Goal: Transaction & Acquisition: Book appointment/travel/reservation

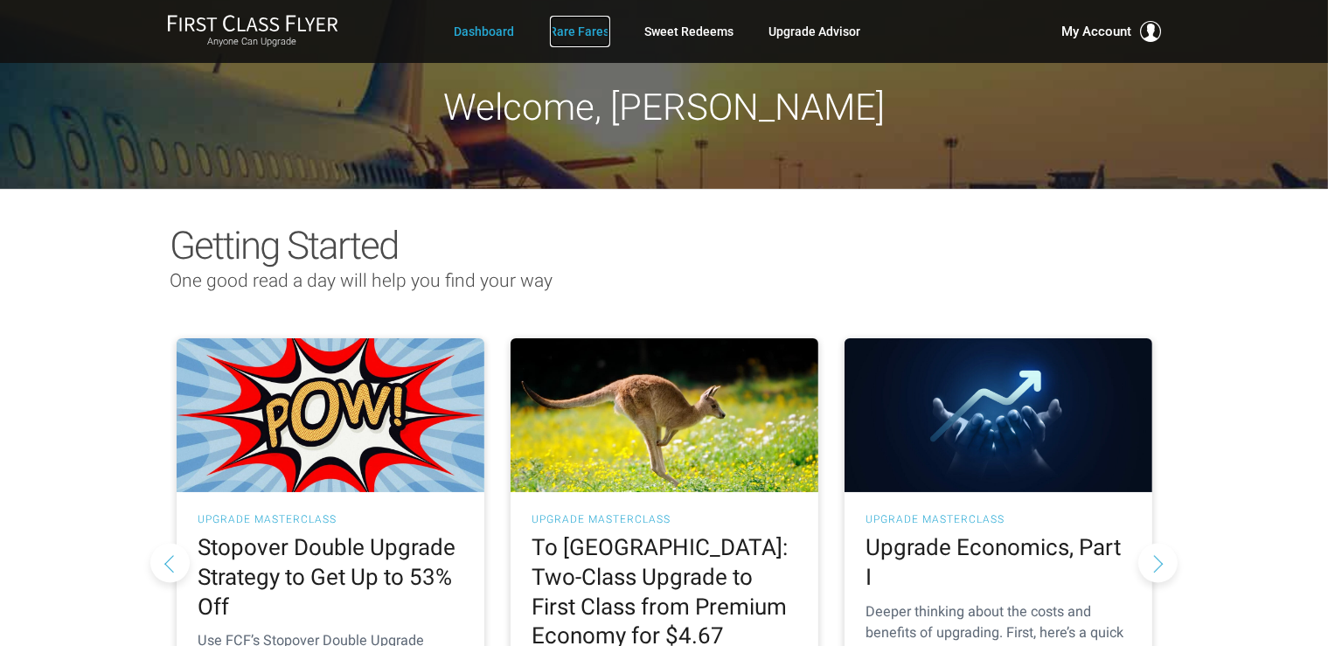
click at [582, 33] on link "Rare Fares" at bounding box center [580, 31] width 60 height 31
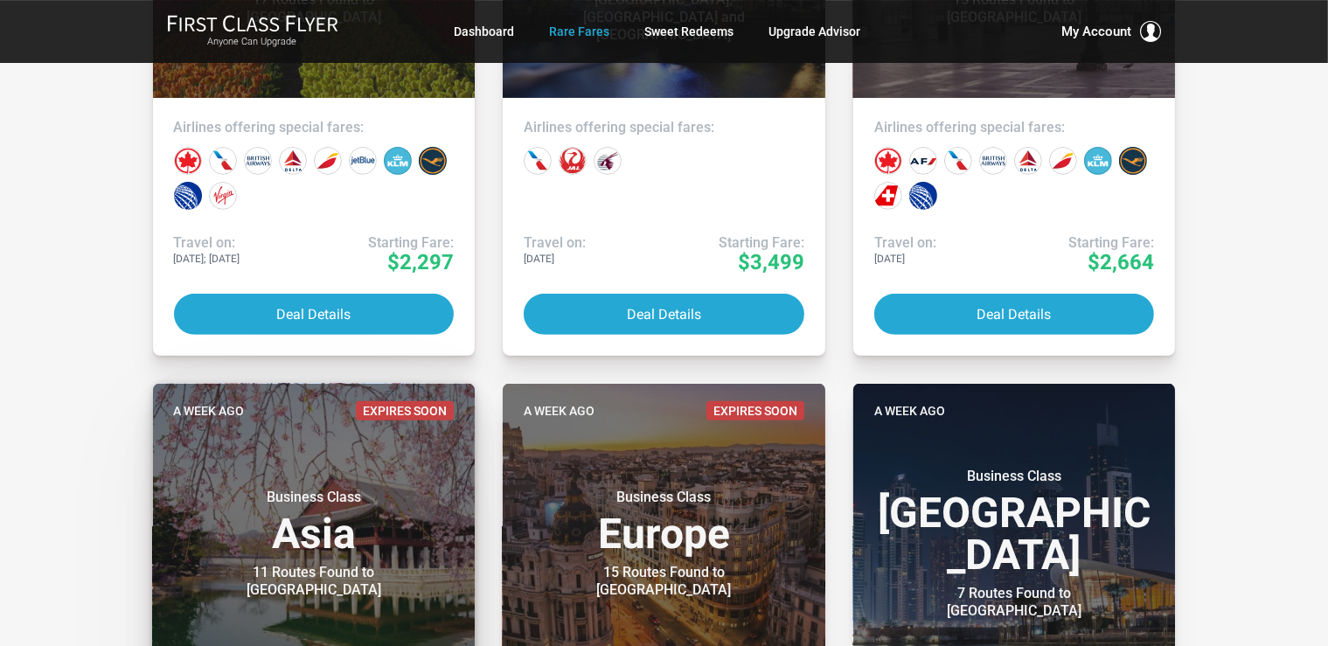
scroll to position [646, 0]
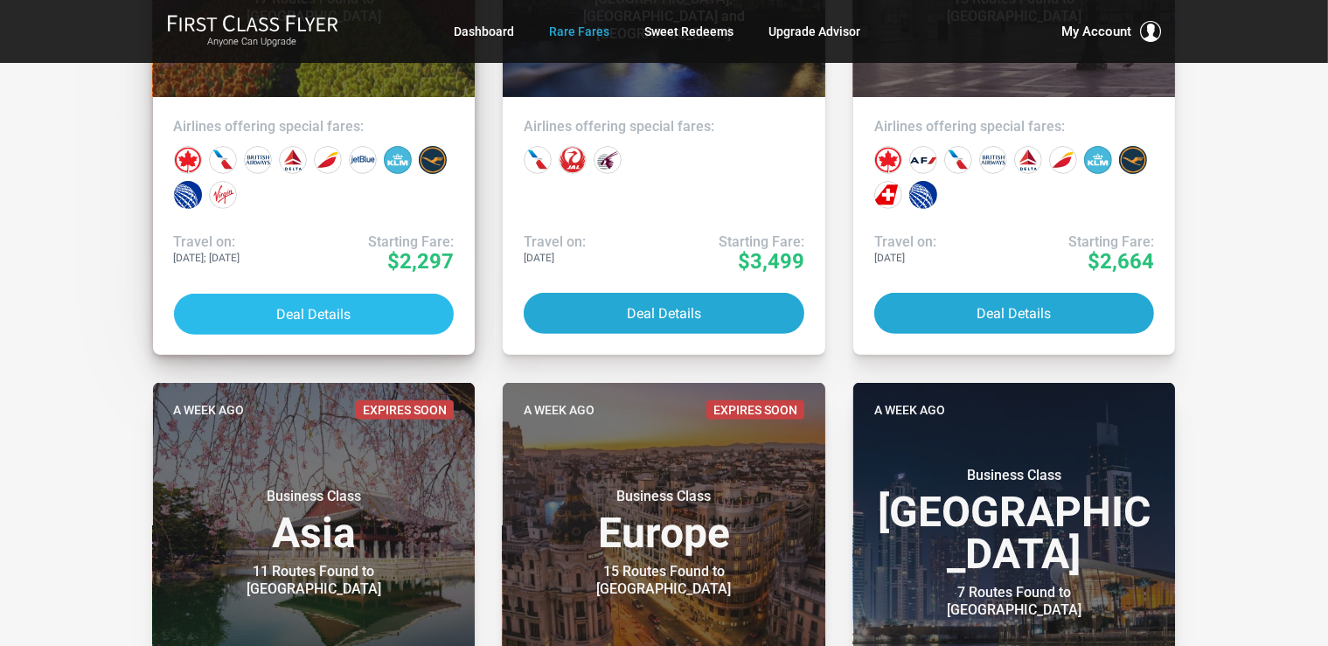
click at [349, 317] on button "Deal Details" at bounding box center [314, 314] width 281 height 41
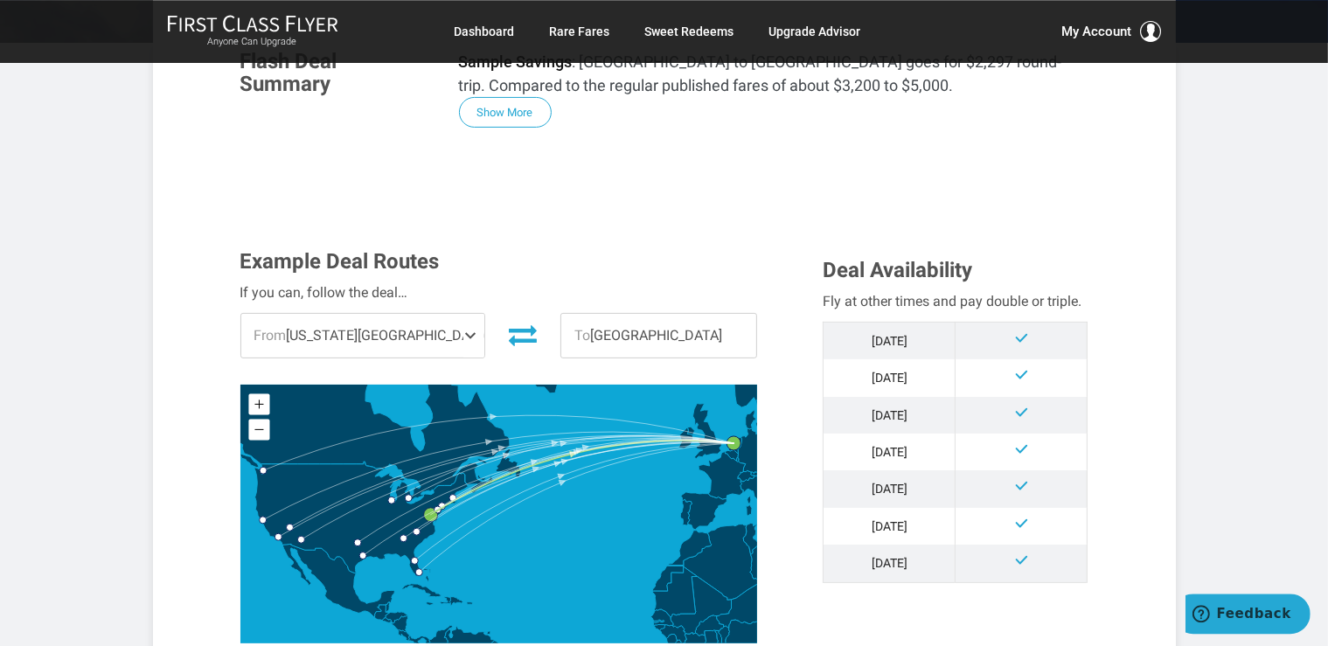
scroll to position [369, 0]
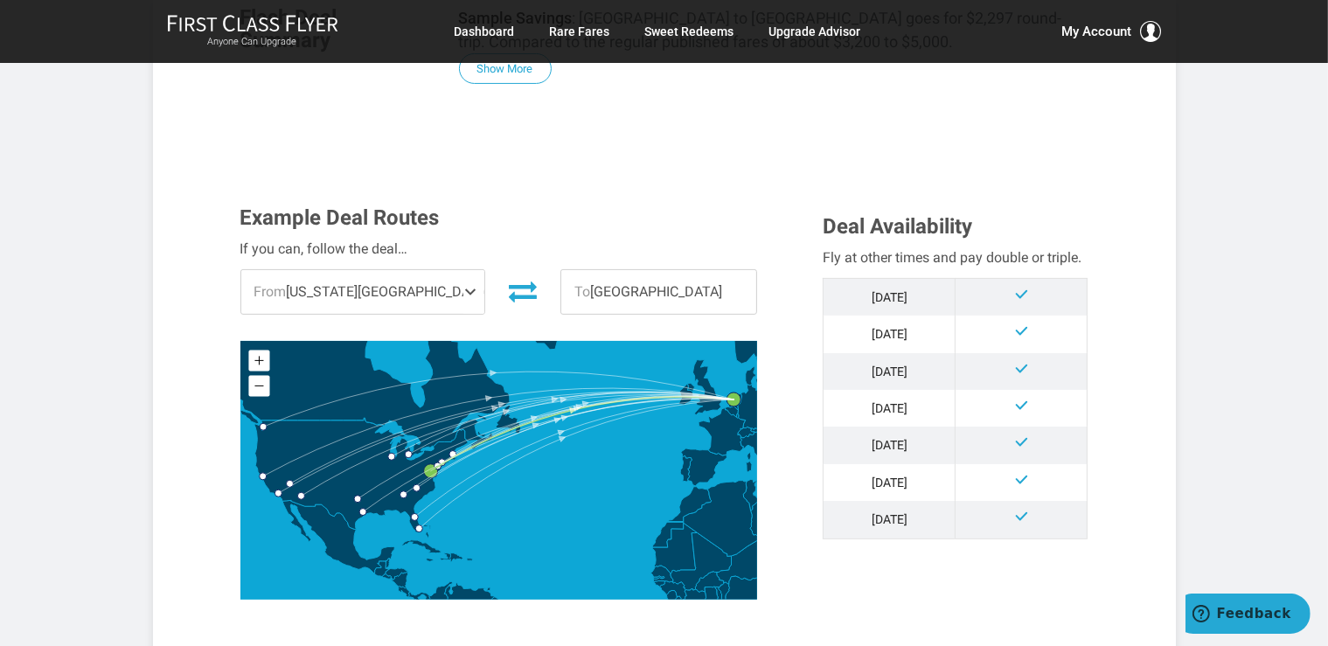
click at [464, 288] on span at bounding box center [474, 292] width 21 height 44
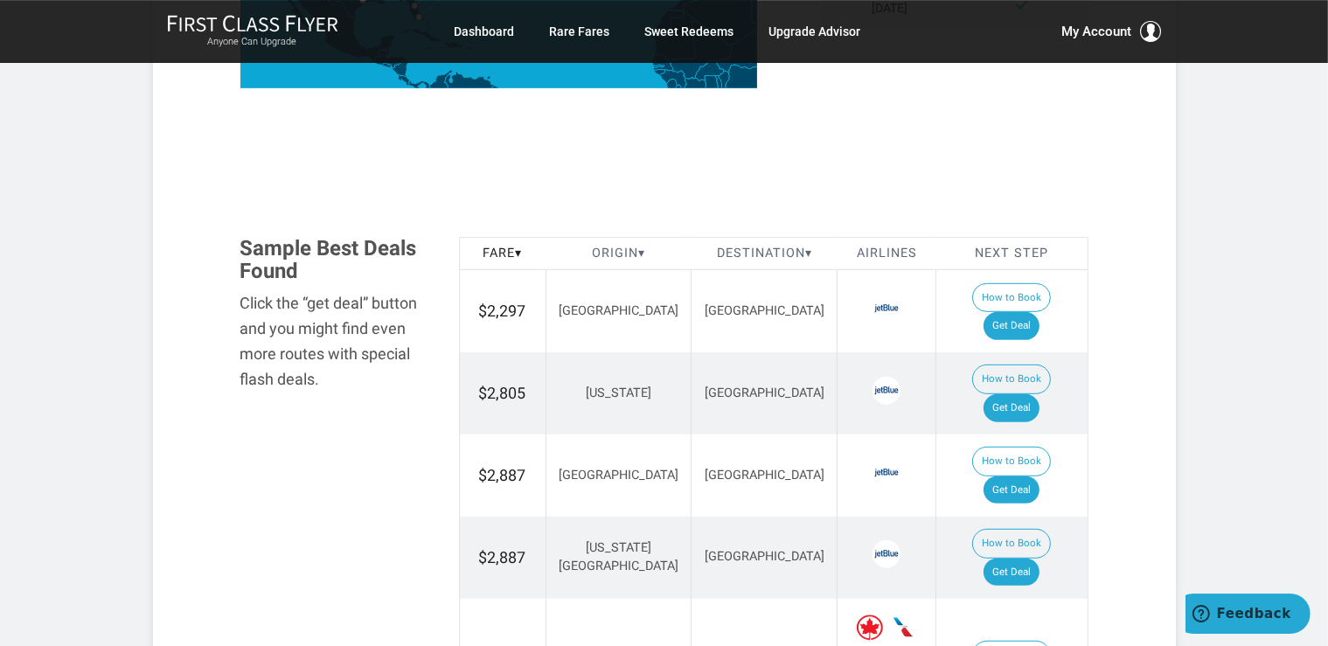
scroll to position [924, 0]
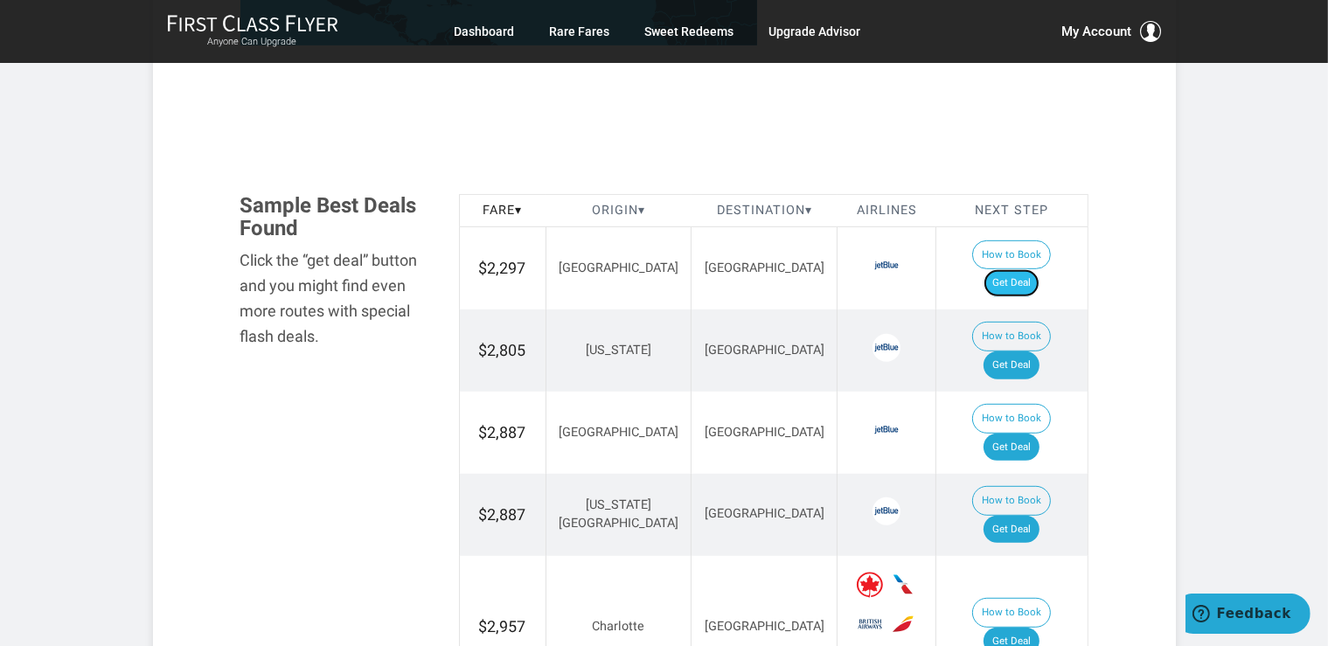
click at [1032, 269] on link "Get Deal" at bounding box center [1012, 283] width 56 height 28
